Goal: Task Accomplishment & Management: Manage account settings

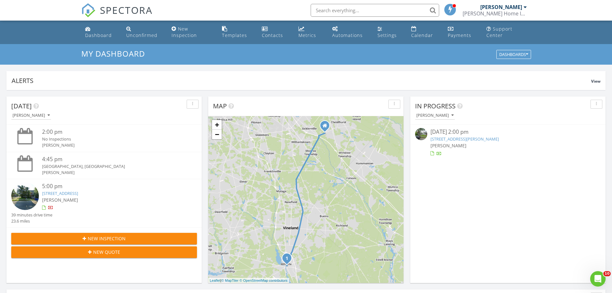
click at [421, 130] on img at bounding box center [421, 134] width 12 height 12
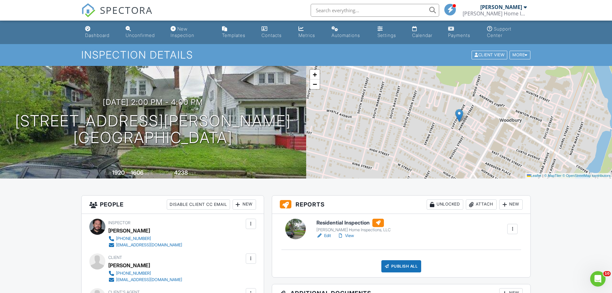
click at [294, 224] on div at bounding box center [295, 228] width 21 height 21
